Goal: Check status: Check status

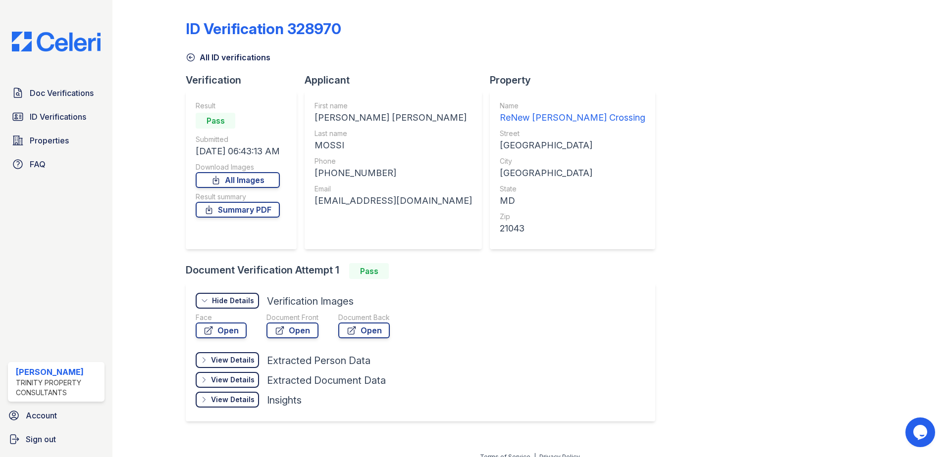
click at [824, 218] on div "ID Verification 328970 All ID verifications Verification Result Pass Submitted …" at bounding box center [530, 220] width 688 height 432
click at [255, 177] on link "All Images" at bounding box center [238, 180] width 84 height 16
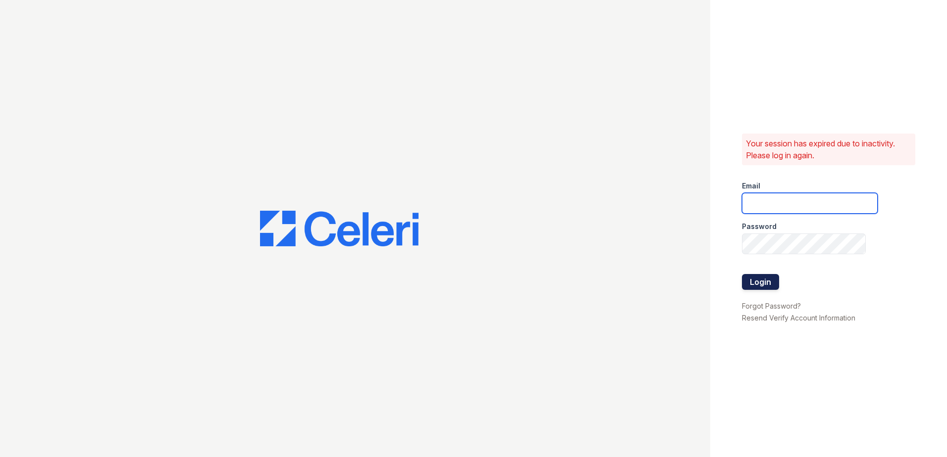
type input "ccharles@trinity-pm.com"
click at [758, 280] on button "Login" at bounding box center [760, 282] width 37 height 16
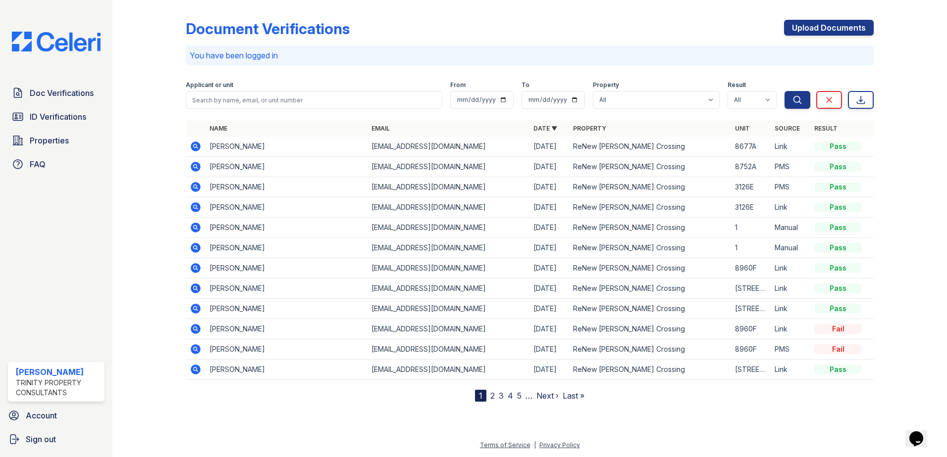
click at [197, 143] on icon at bounding box center [196, 147] width 10 height 10
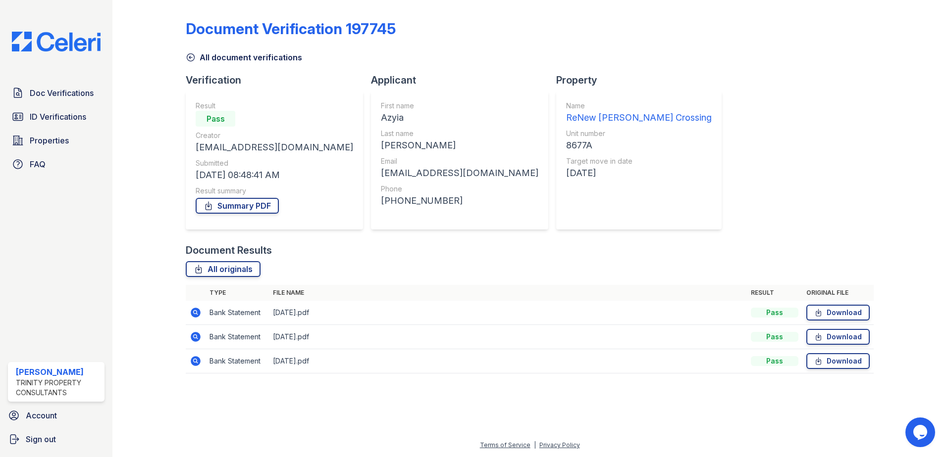
click at [194, 57] on icon at bounding box center [191, 57] width 10 height 10
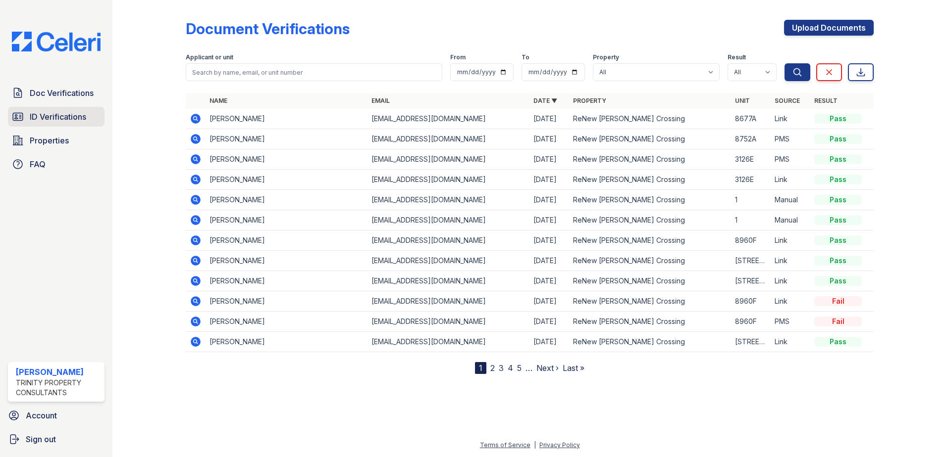
click at [77, 109] on link "ID Verifications" at bounding box center [56, 117] width 97 height 20
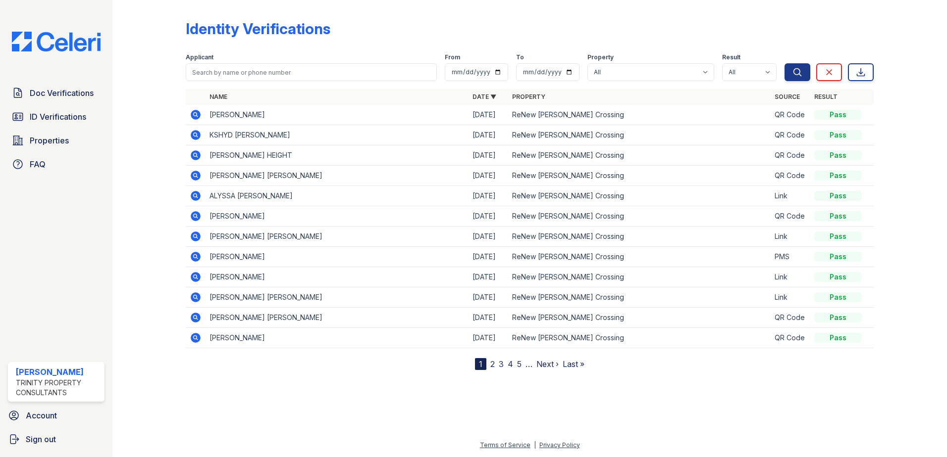
click at [194, 195] on icon at bounding box center [195, 195] width 2 height 2
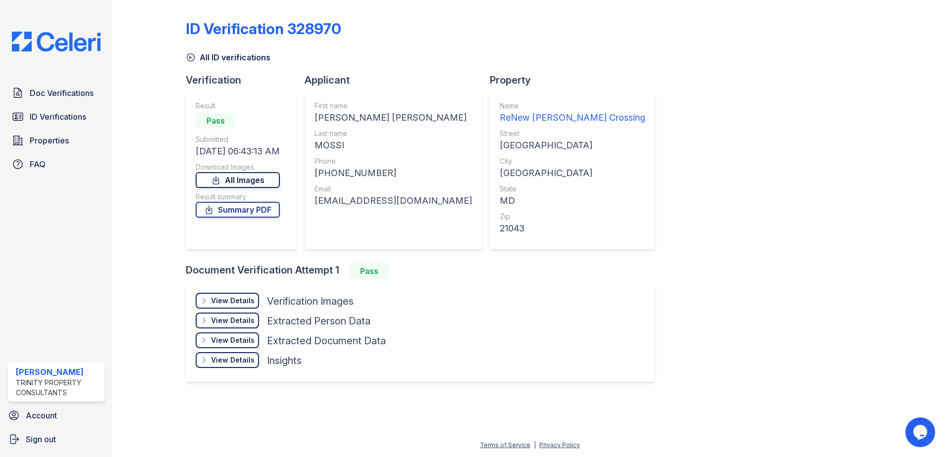
click at [233, 178] on link "All Images" at bounding box center [238, 180] width 84 height 16
drag, startPoint x: 147, startPoint y: 133, endPoint x: 154, endPoint y: 12, distance: 121.0
click at [149, 128] on div at bounding box center [156, 200] width 57 height 392
